Goal: Task Accomplishment & Management: Manage account settings

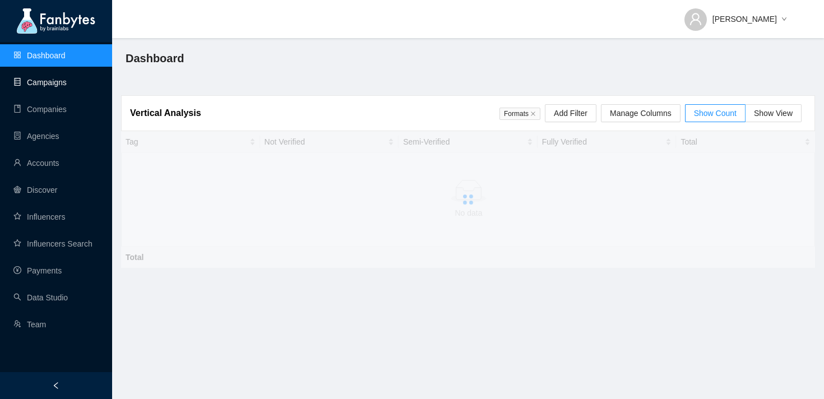
click at [67, 84] on link "Campaigns" at bounding box center [39, 82] width 53 height 9
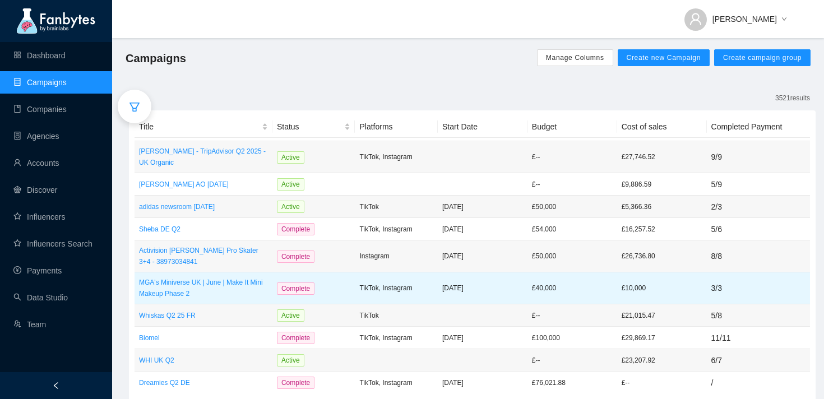
scroll to position [42, 0]
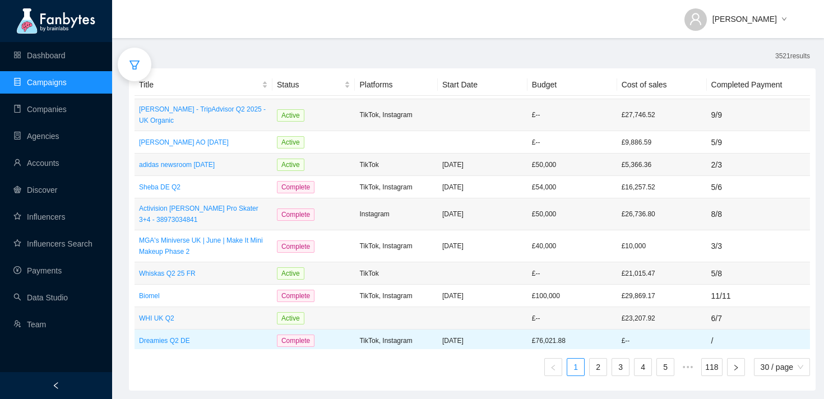
click at [398, 335] on p "TikTok, Instagram" at bounding box center [396, 340] width 74 height 11
click at [190, 335] on p "Dreamies Q2 DE" at bounding box center [203, 340] width 129 height 11
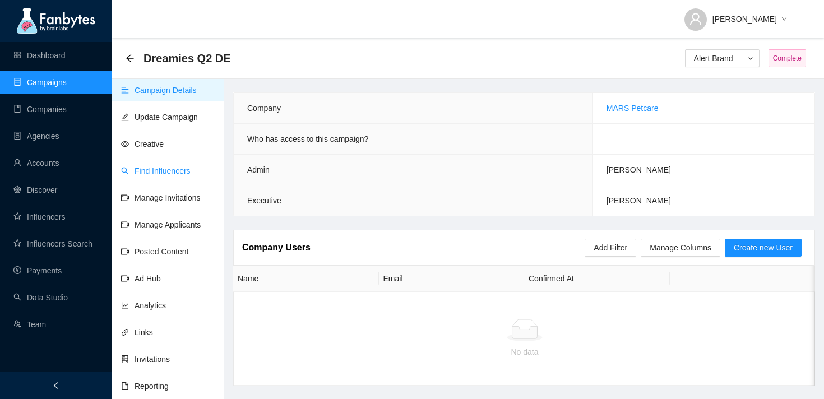
click at [191, 166] on link "Find Influencers" at bounding box center [155, 170] width 69 height 9
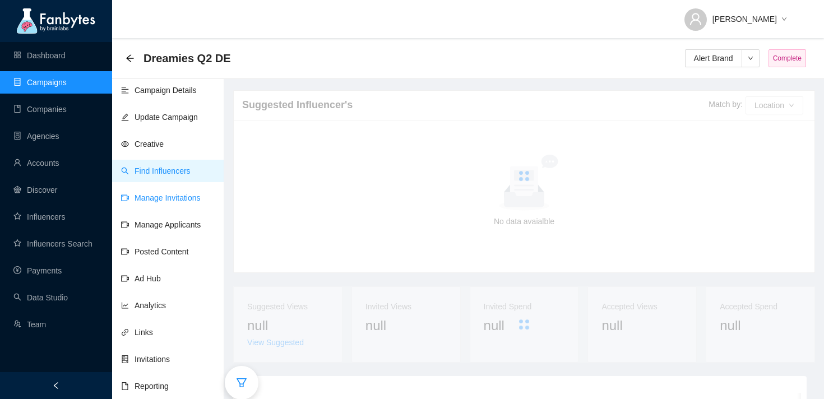
click at [177, 198] on link "Manage Invitations" at bounding box center [161, 197] width 80 height 9
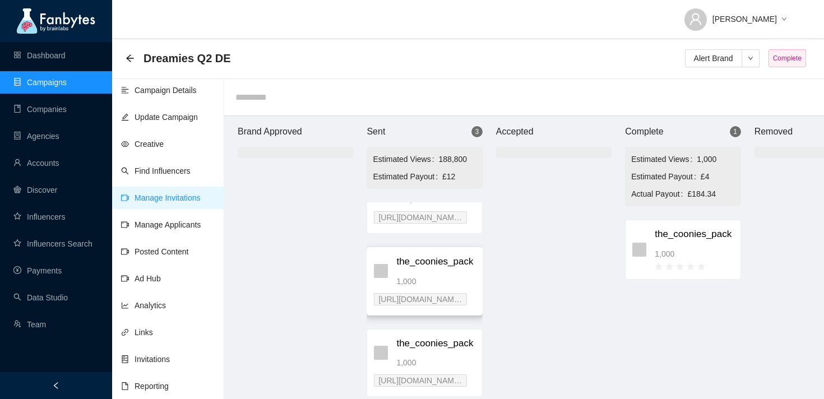
scroll to position [11, 0]
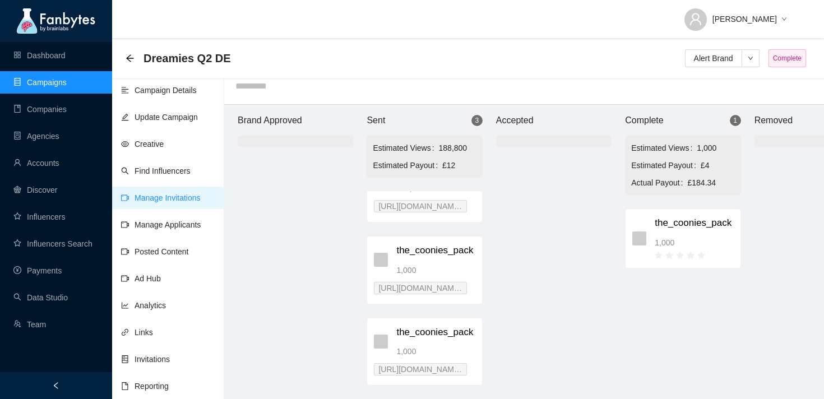
click at [131, 67] on div "Dreamies Q2 DE" at bounding box center [182, 58] width 112 height 18
click at [131, 61] on icon "arrow-left" at bounding box center [129, 57] width 7 height 7
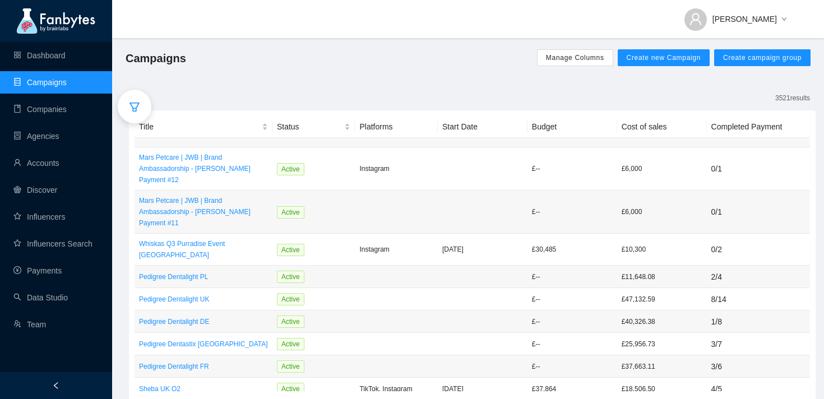
click at [136, 107] on icon "filter" at bounding box center [134, 107] width 10 height 9
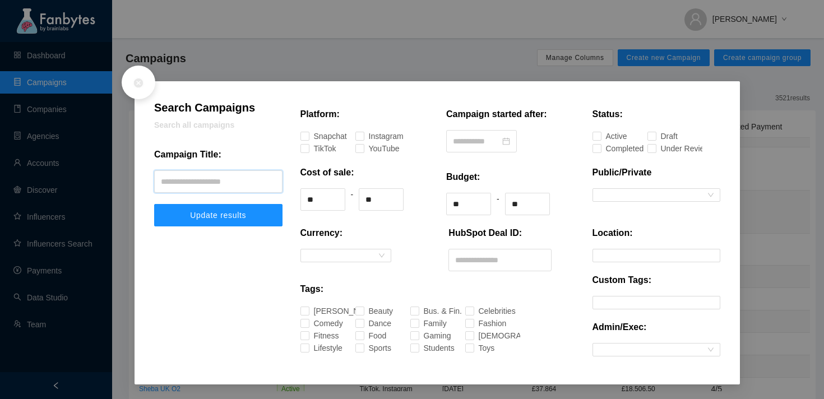
click at [186, 176] on input "text" at bounding box center [218, 181] width 128 height 22
type input "********"
click at [154, 204] on button "Update results" at bounding box center [218, 215] width 128 height 22
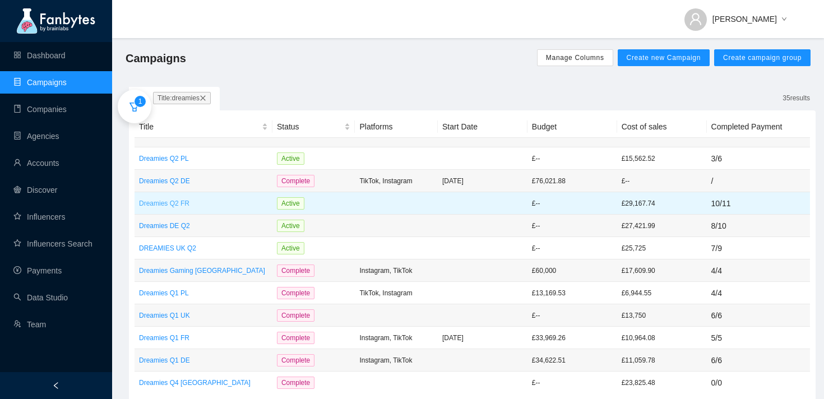
click at [241, 198] on p "Dreamies Q2 FR" at bounding box center [203, 203] width 129 height 11
